Goal: Complete application form: Complete application form

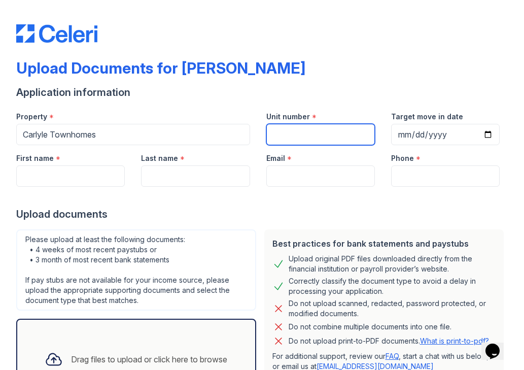
click at [320, 129] on input "Unit number" at bounding box center [320, 134] width 109 height 21
type input "1268"
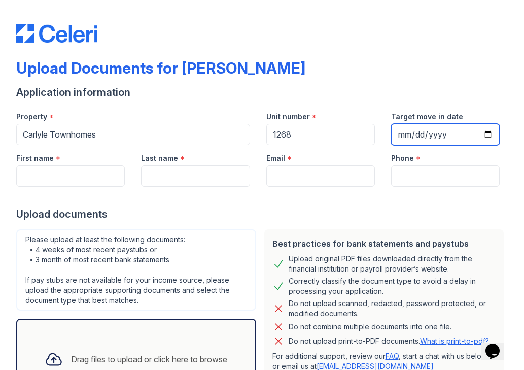
click at [409, 137] on input "Target move in date" at bounding box center [445, 134] width 109 height 21
type input "[DATE]"
click at [305, 195] on div at bounding box center [261, 197] width 491 height 20
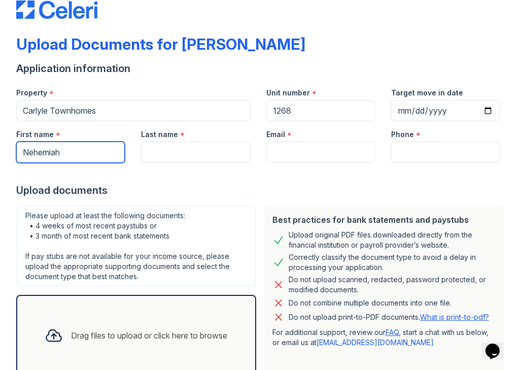
scroll to position [25, 0]
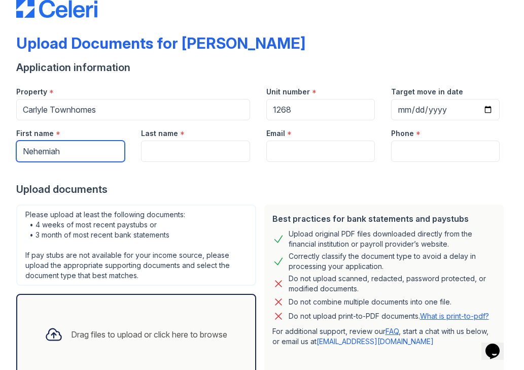
type input "Nehemiah"
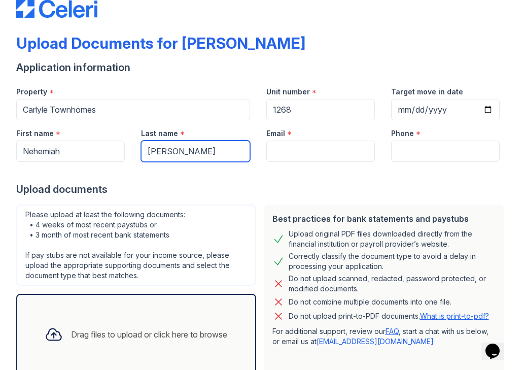
type input "[PERSON_NAME]"
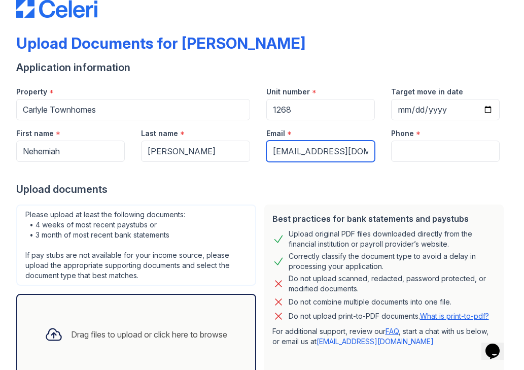
type input "[EMAIL_ADDRESS][DOMAIN_NAME]"
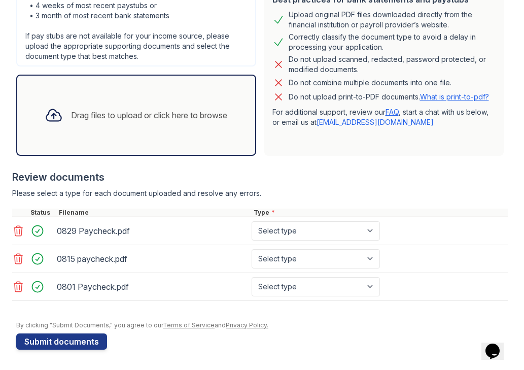
scroll to position [244, 0]
type input "6232007741"
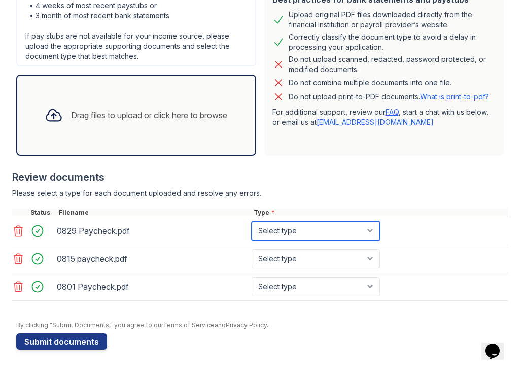
select select "paystub"
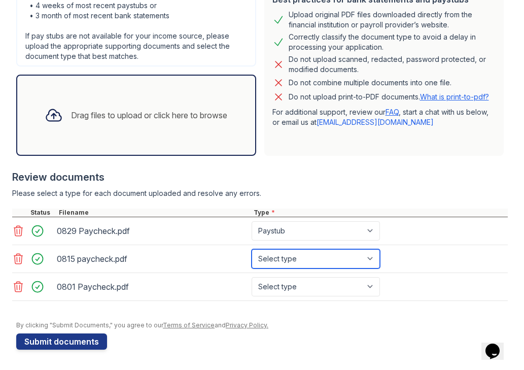
select select "paystub"
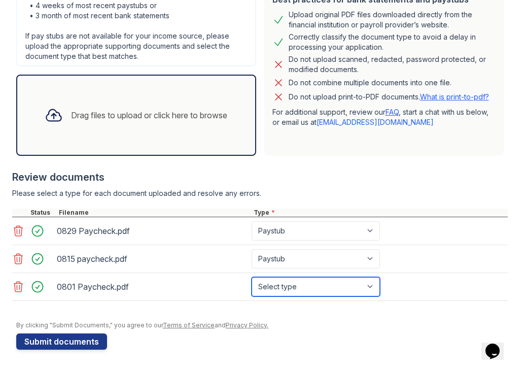
select select "paystub"
click at [362, 313] on div at bounding box center [261, 316] width 491 height 10
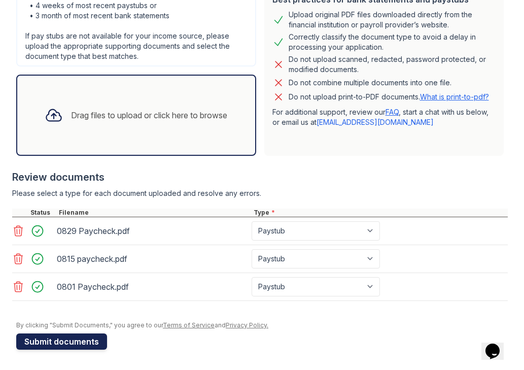
click at [68, 343] on button "Submit documents" at bounding box center [61, 341] width 91 height 16
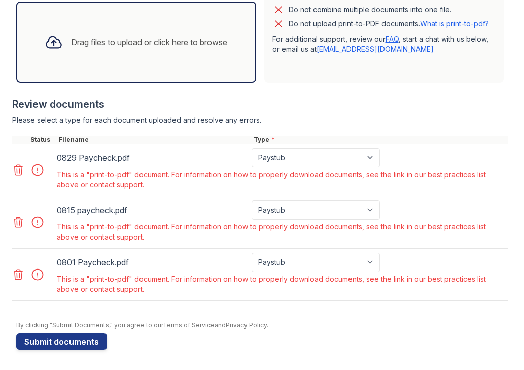
scroll to position [345, 0]
click at [17, 171] on icon at bounding box center [18, 170] width 9 height 10
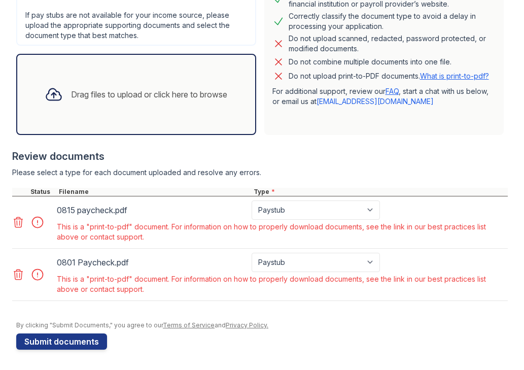
scroll to position [293, 0]
click at [16, 226] on icon at bounding box center [18, 222] width 12 height 12
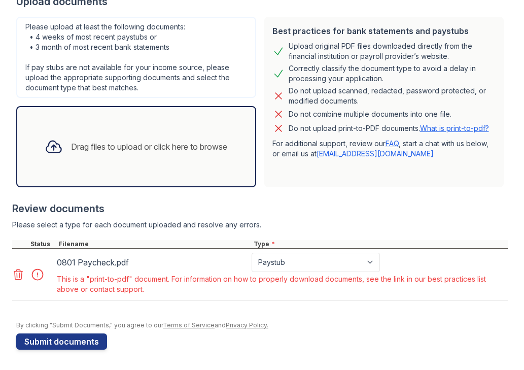
click at [21, 273] on icon at bounding box center [18, 274] width 12 height 12
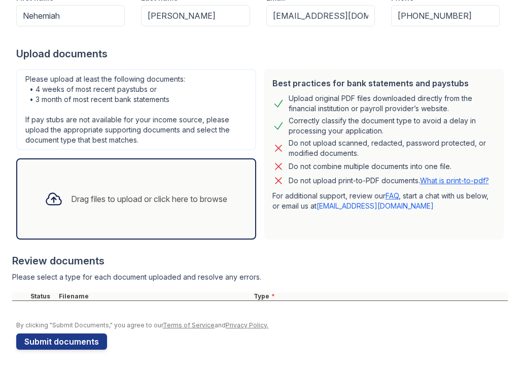
scroll to position [0, 0]
click at [433, 182] on link "What is print-to-pdf?" at bounding box center [454, 180] width 69 height 9
